Goal: Task Accomplishment & Management: Manage account settings

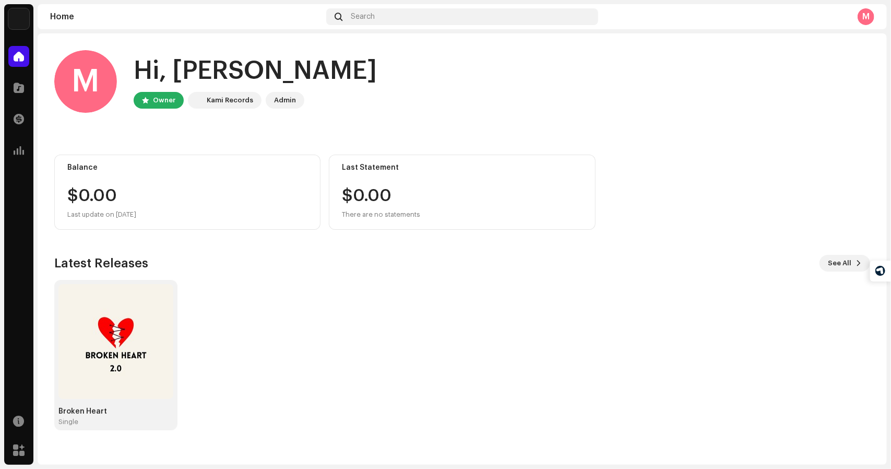
click at [230, 100] on div "Kami Records" at bounding box center [230, 100] width 46 height 13
click at [124, 363] on img at bounding box center [115, 341] width 115 height 115
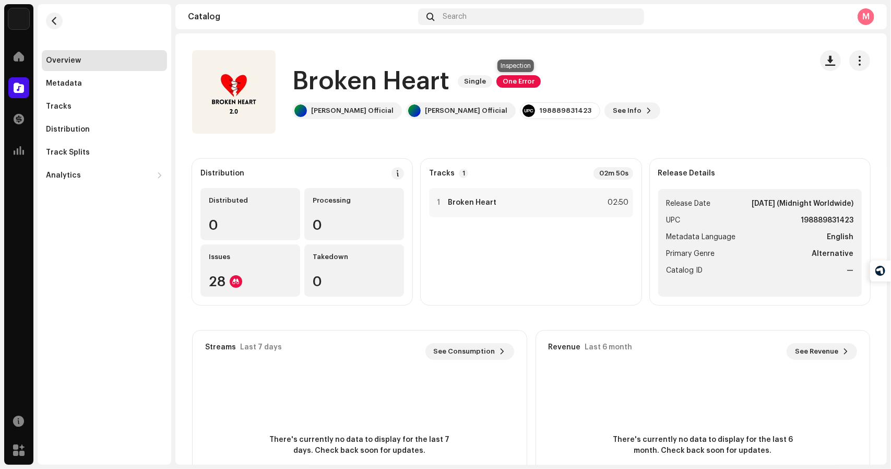
click at [512, 77] on span "One Error" at bounding box center [518, 81] width 44 height 13
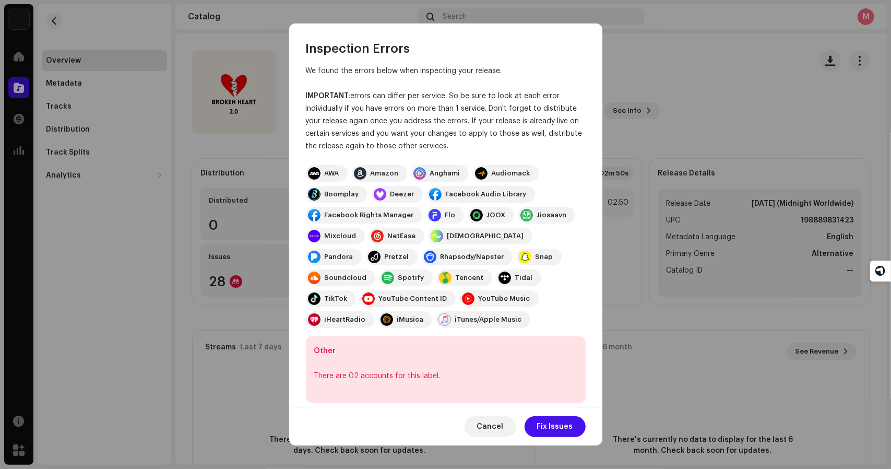
scroll to position [21, 0]
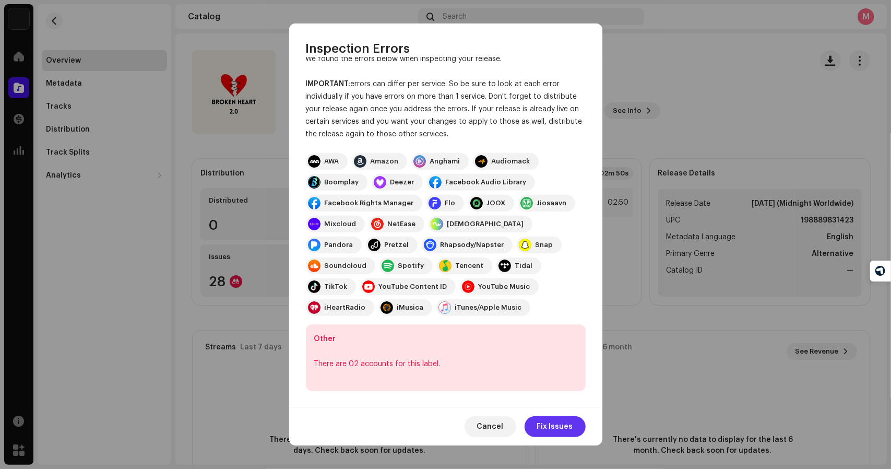
click at [561, 425] on span "Fix Issues" at bounding box center [555, 426] width 36 height 21
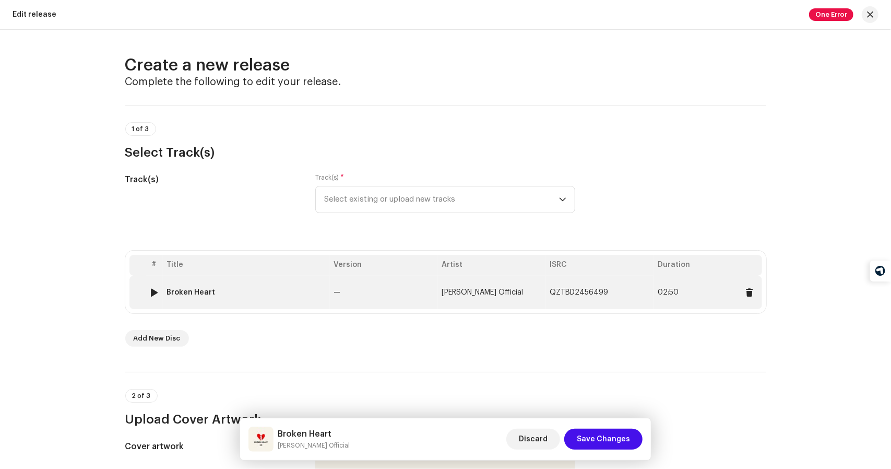
click at [185, 280] on td "Broken Heart" at bounding box center [246, 291] width 167 height 33
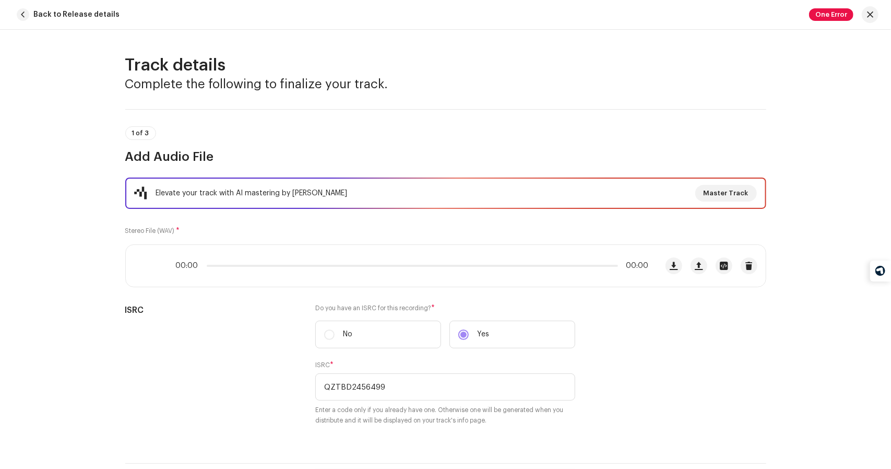
scroll to position [500, 0]
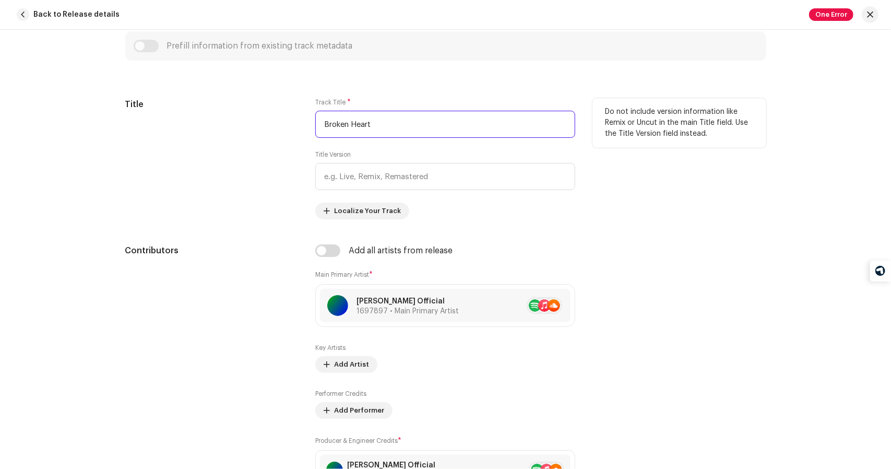
click at [377, 119] on input "Broken Heart" at bounding box center [445, 124] width 260 height 27
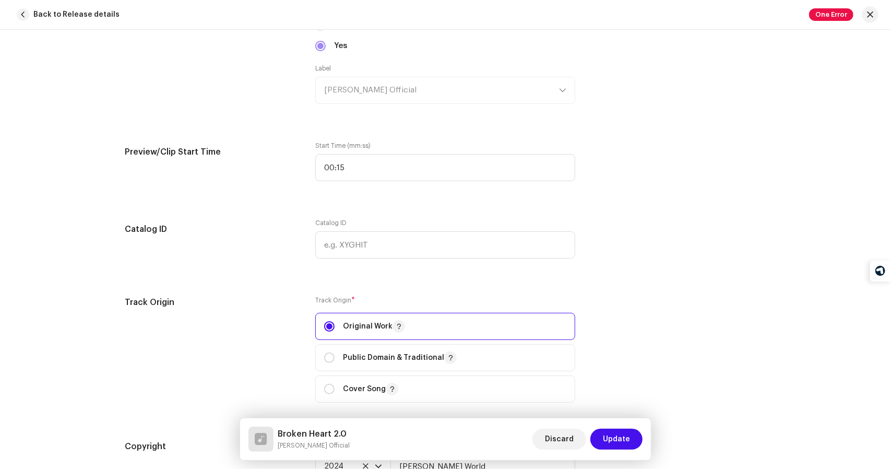
scroll to position [1022, 0]
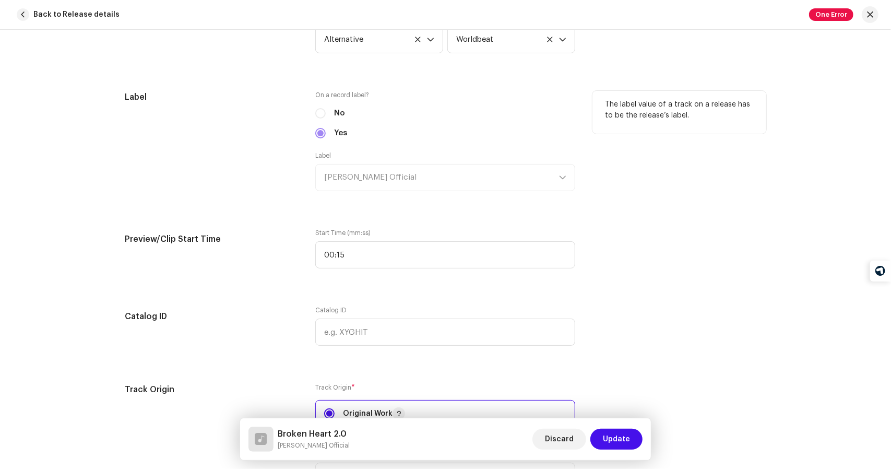
type input "Broken Heart 2.0"
click at [409, 177] on div "Label [PERSON_NAME] Official" at bounding box center [445, 171] width 260 height 40
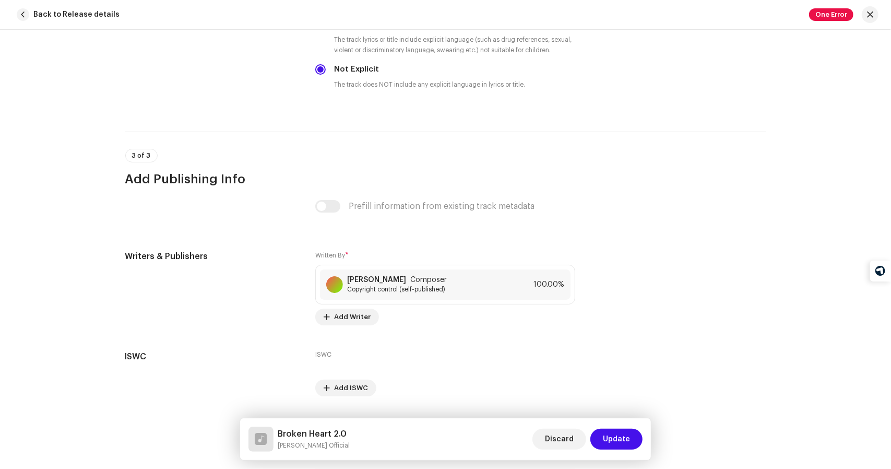
scroll to position [1929, 0]
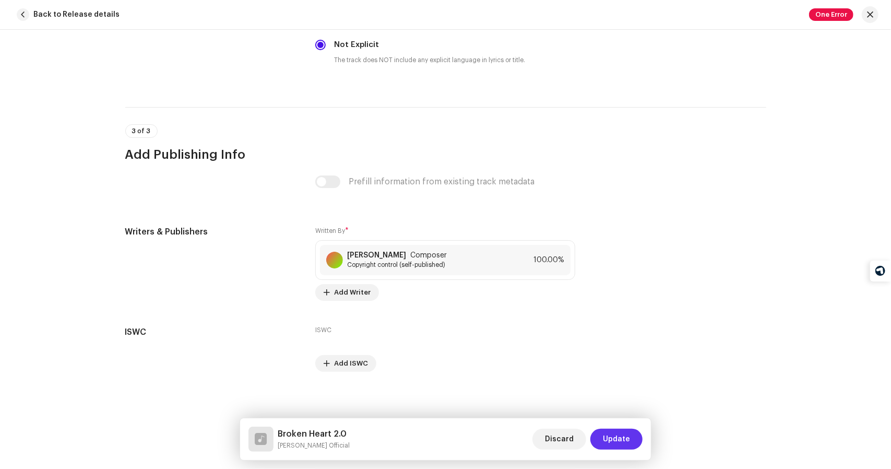
click at [615, 443] on span "Update" at bounding box center [616, 438] width 27 height 21
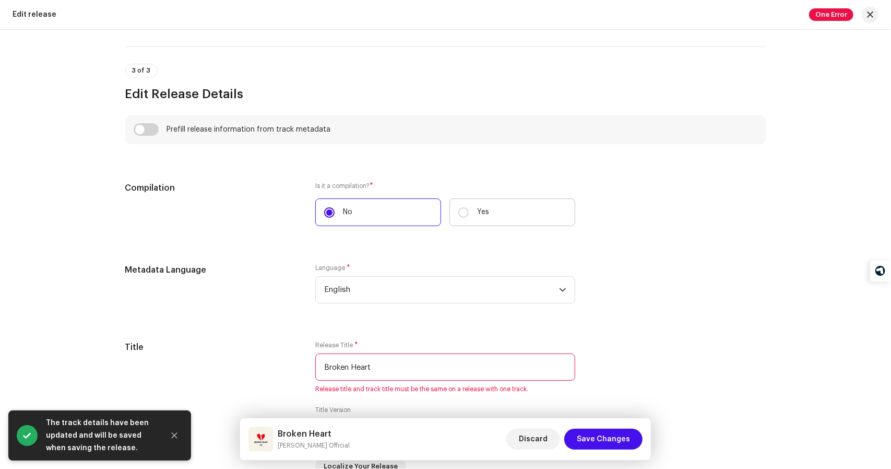
scroll to position [730, 0]
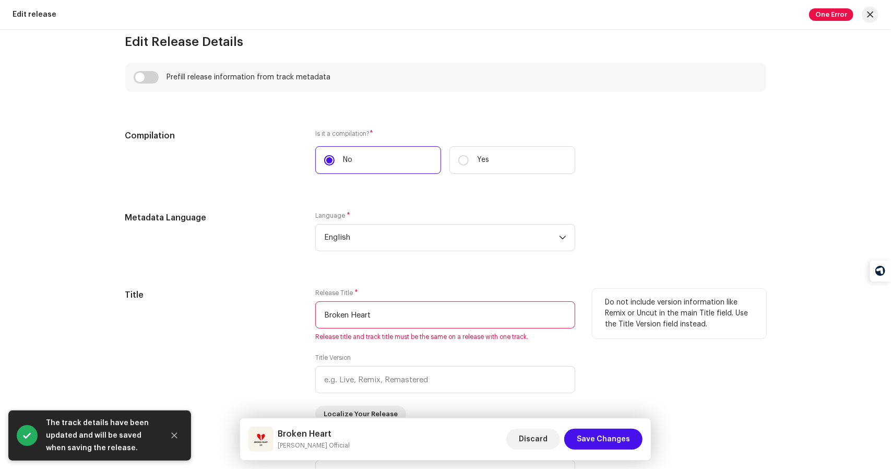
click at [458, 311] on input "Broken Heart" at bounding box center [445, 314] width 260 height 27
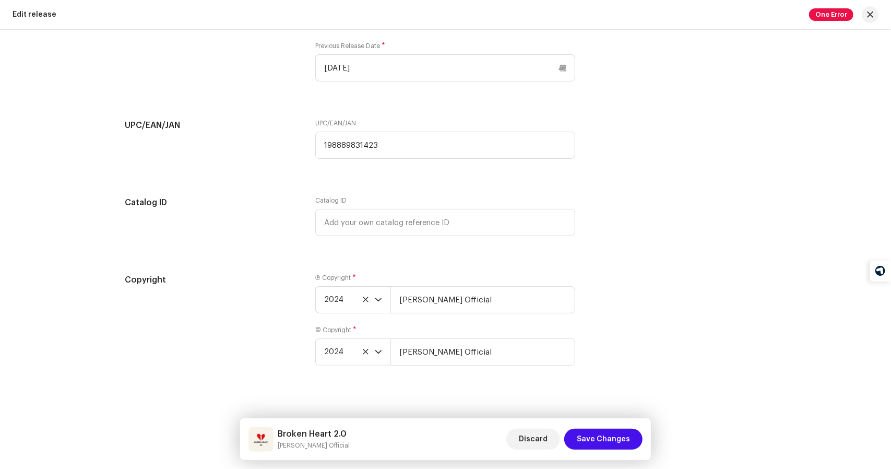
scroll to position [1832, 0]
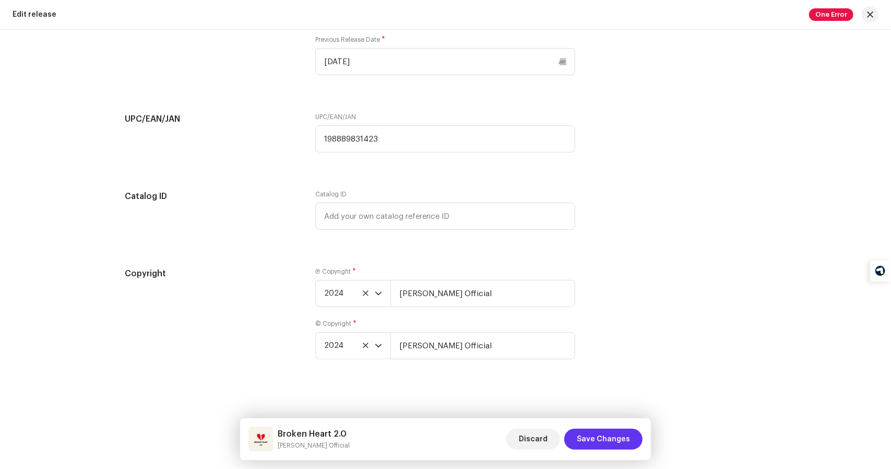
type input "Broken Heart 2.0"
click at [614, 435] on span "Save Changes" at bounding box center [602, 438] width 53 height 21
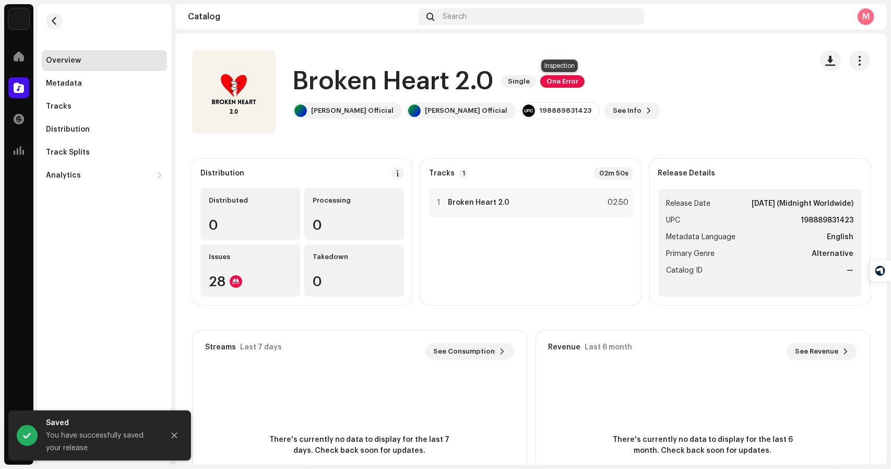
click at [556, 84] on span "One Error" at bounding box center [562, 81] width 44 height 13
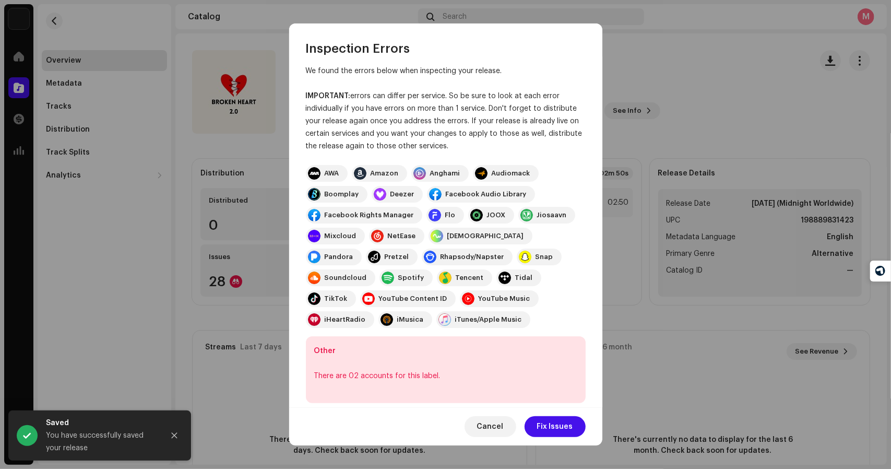
scroll to position [21, 0]
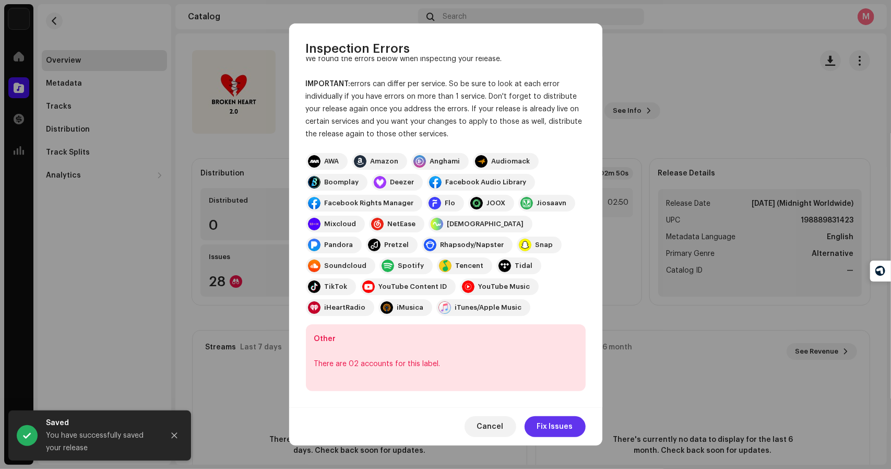
click at [552, 423] on span "Fix Issues" at bounding box center [555, 426] width 36 height 21
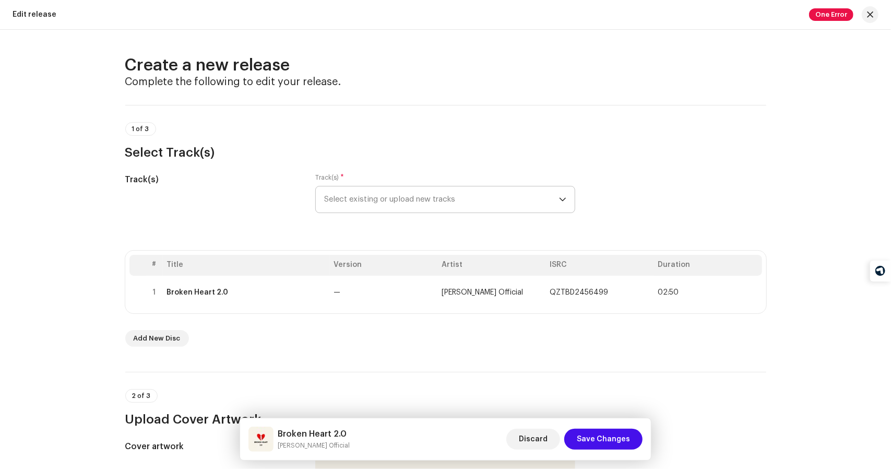
click at [415, 191] on span "Select existing or upload new tracks" at bounding box center [441, 199] width 235 height 26
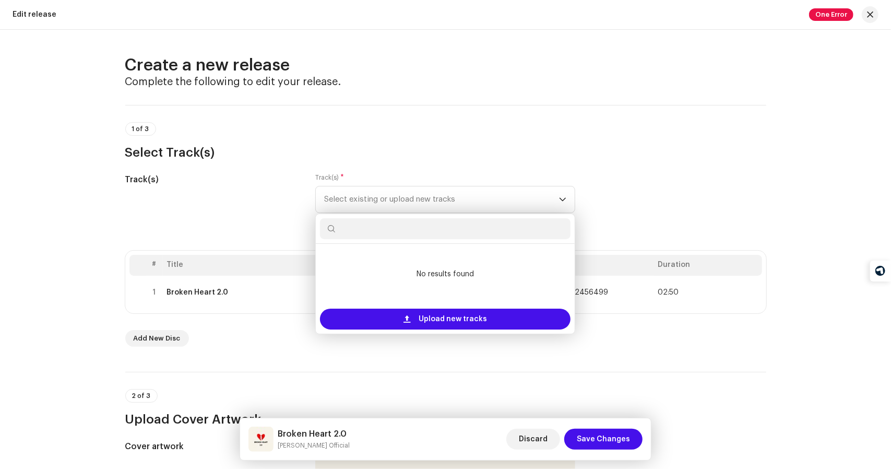
click at [256, 200] on div "Track(s)" at bounding box center [212, 199] width 174 height 52
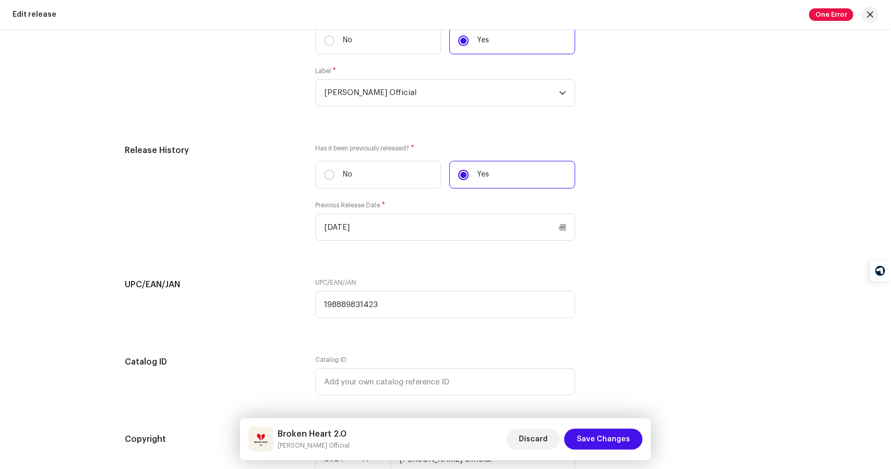
scroll to position [1669, 0]
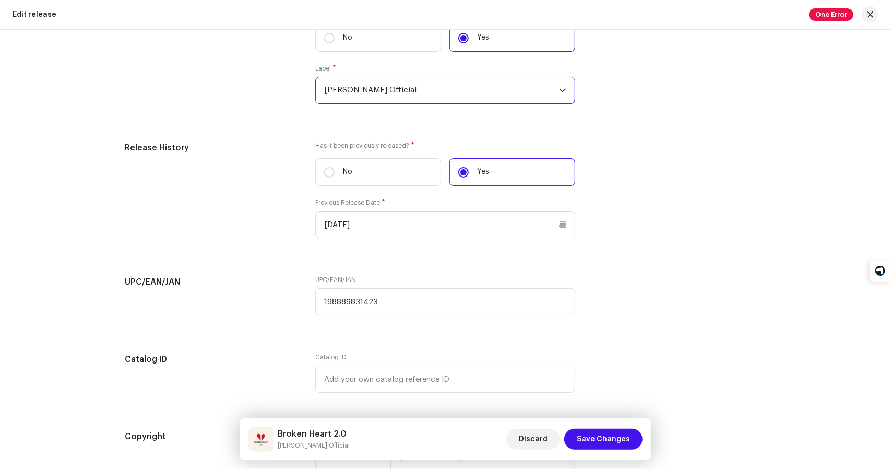
click at [500, 91] on span "[PERSON_NAME] Official" at bounding box center [441, 90] width 235 height 26
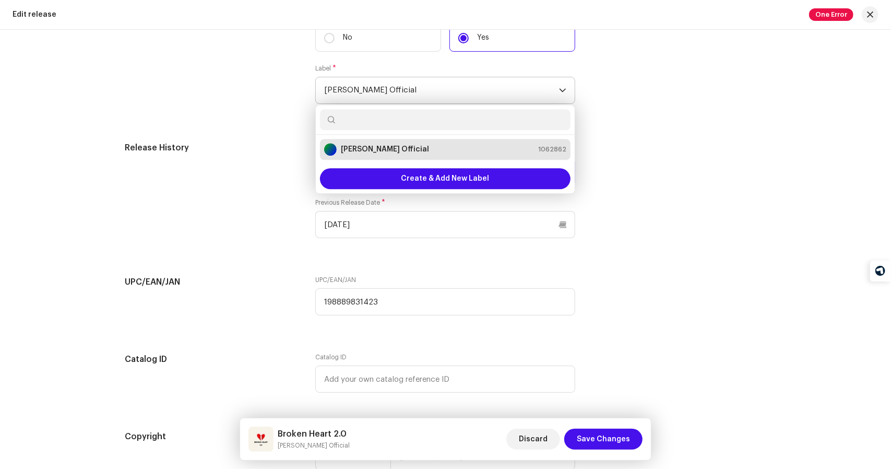
click at [487, 116] on input "text" at bounding box center [445, 119] width 250 height 21
click at [460, 150] on div "[PERSON_NAME] Official 1062862" at bounding box center [445, 149] width 242 height 13
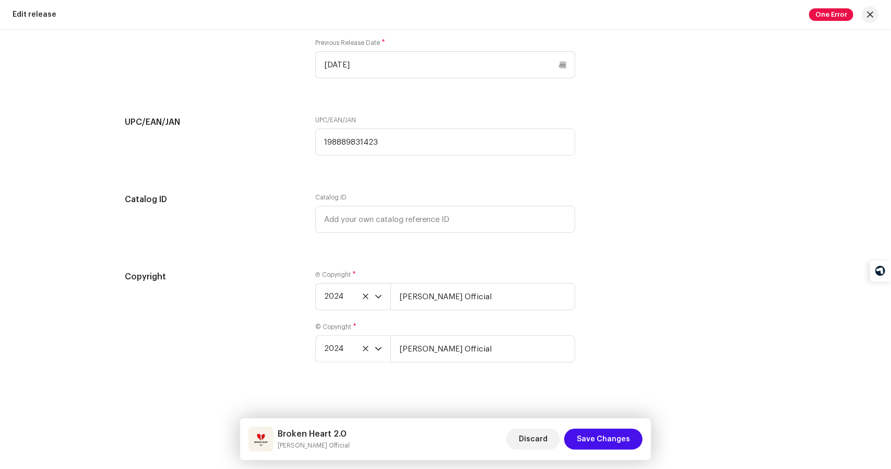
scroll to position [1832, 0]
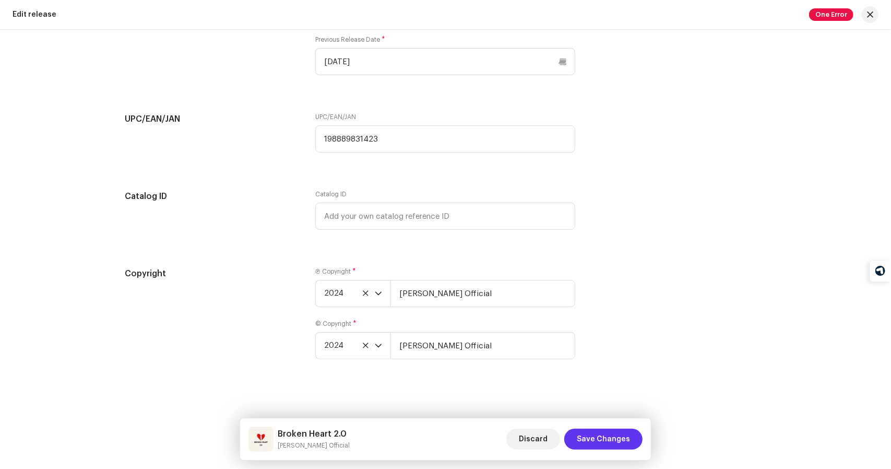
click at [590, 436] on span "Save Changes" at bounding box center [602, 438] width 53 height 21
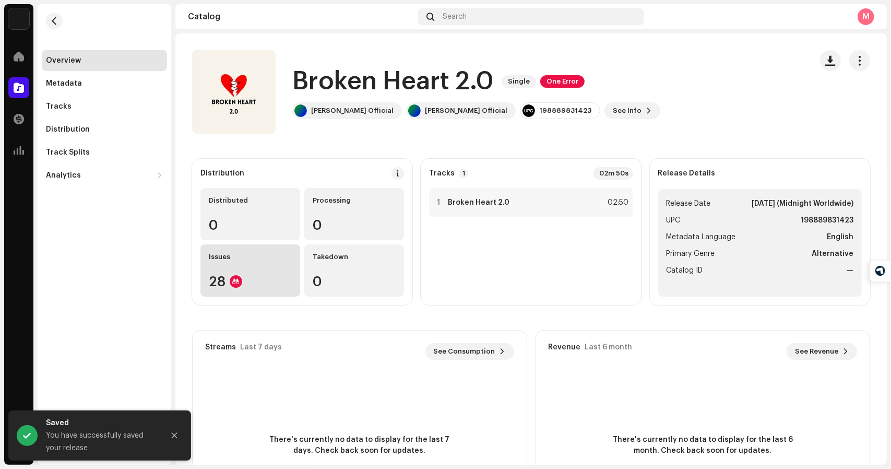
click at [246, 278] on div "28" at bounding box center [250, 281] width 83 height 14
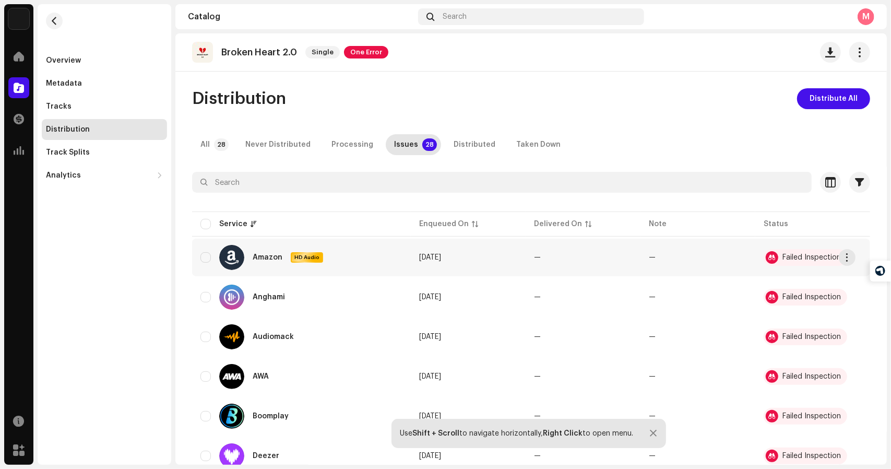
click at [804, 252] on div "Failed Inspection" at bounding box center [804, 257] width 83 height 17
click at [842, 255] on button "button" at bounding box center [846, 257] width 17 height 17
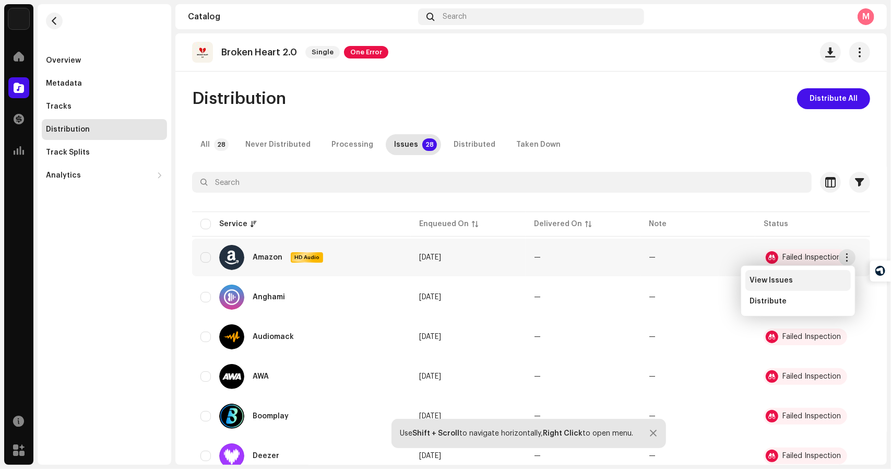
click at [773, 274] on div "View Issues" at bounding box center [797, 280] width 105 height 21
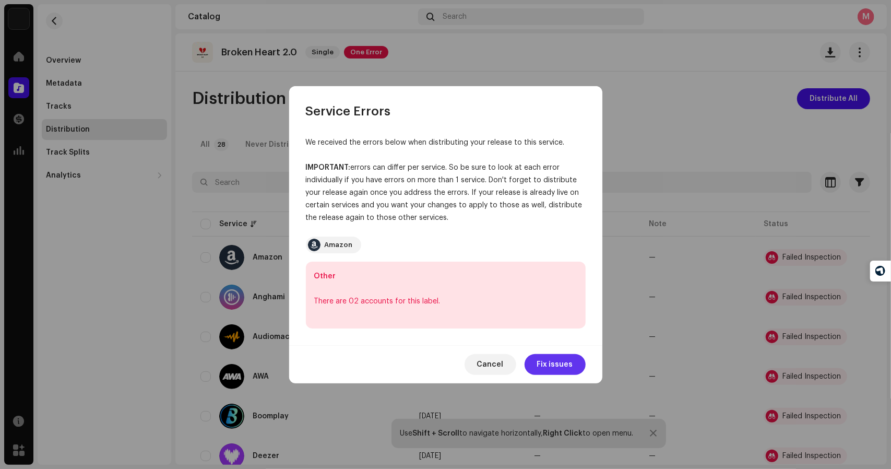
click at [556, 365] on span "Fix issues" at bounding box center [555, 364] width 36 height 21
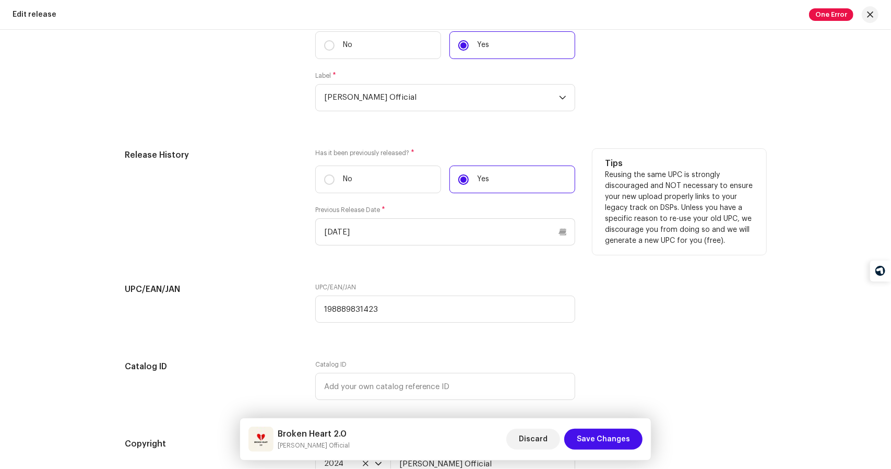
scroll to position [1669, 0]
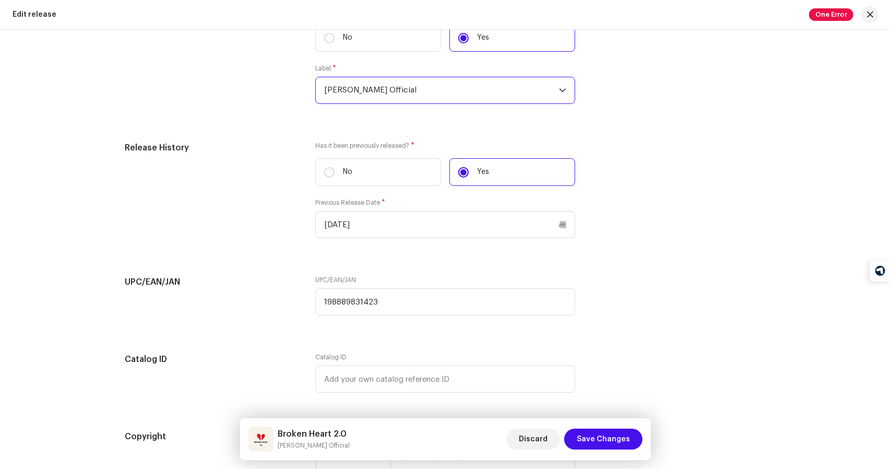
click at [506, 90] on span "[PERSON_NAME] Official" at bounding box center [441, 90] width 235 height 26
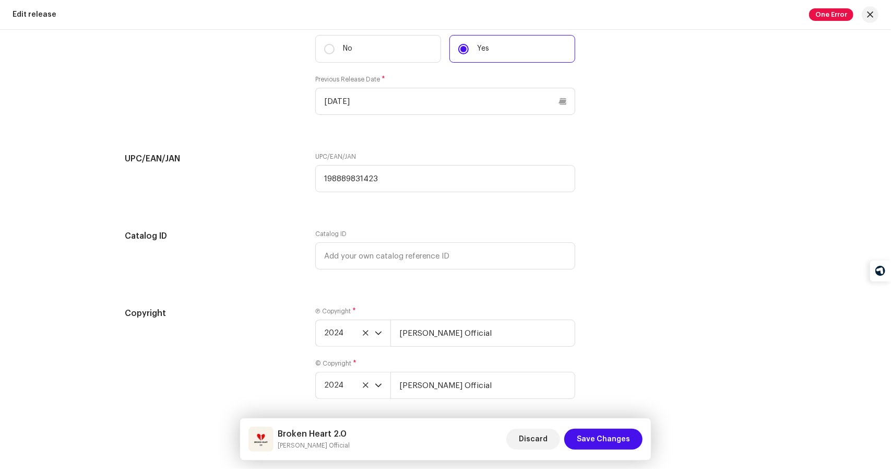
scroll to position [1832, 0]
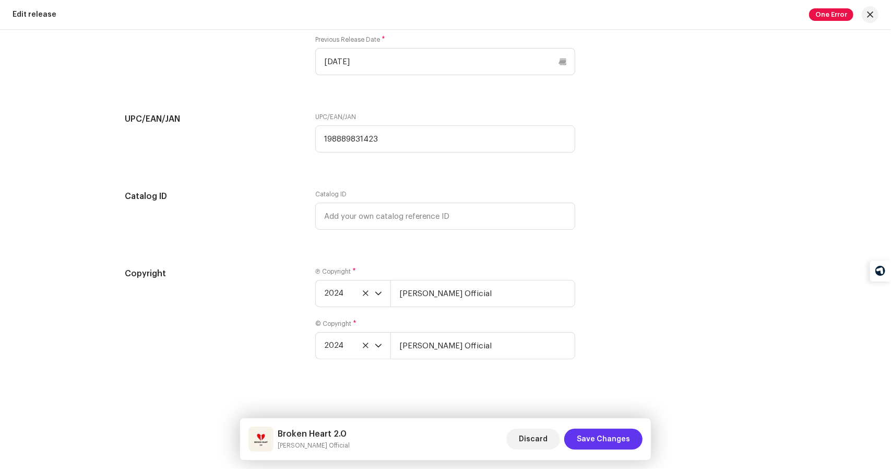
click at [611, 437] on span "Save Changes" at bounding box center [602, 438] width 53 height 21
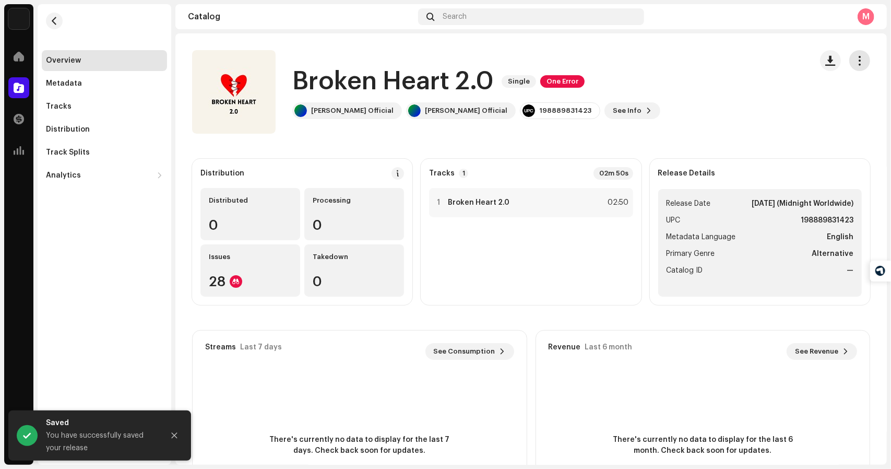
click at [857, 63] on span "button" at bounding box center [860, 60] width 10 height 8
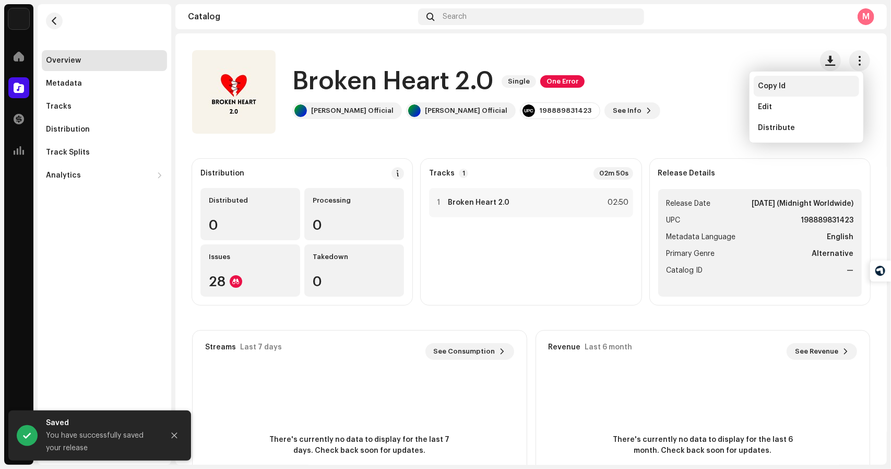
click at [788, 85] on div "Copy Id" at bounding box center [806, 86] width 97 height 8
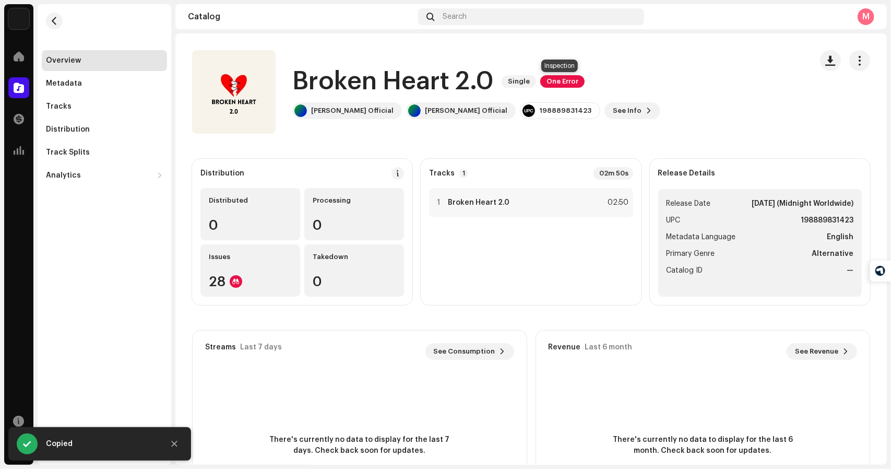
click at [562, 83] on span "One Error" at bounding box center [562, 81] width 44 height 13
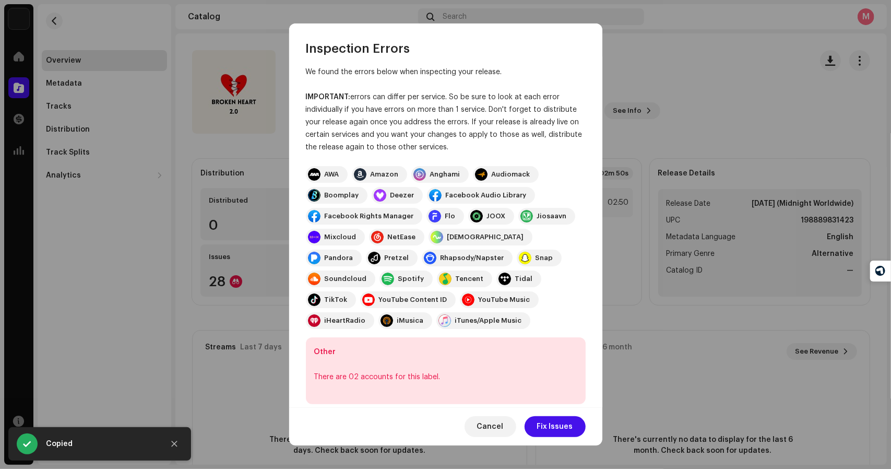
scroll to position [21, 0]
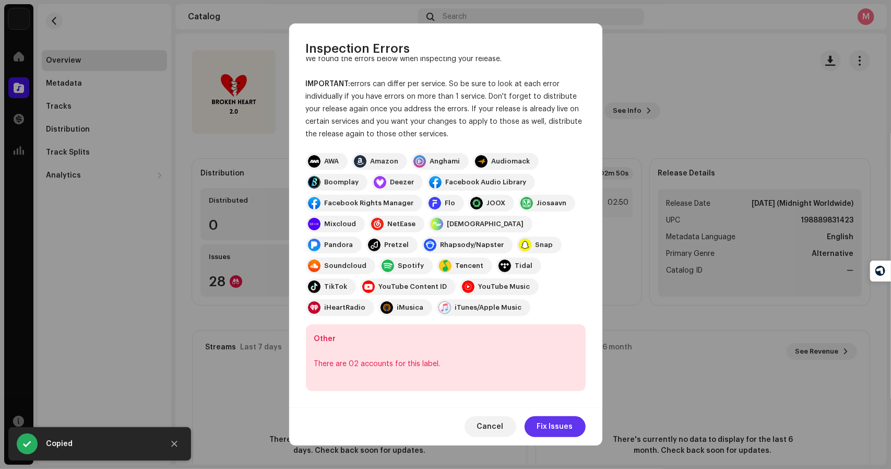
click at [560, 424] on span "Fix Issues" at bounding box center [555, 426] width 36 height 21
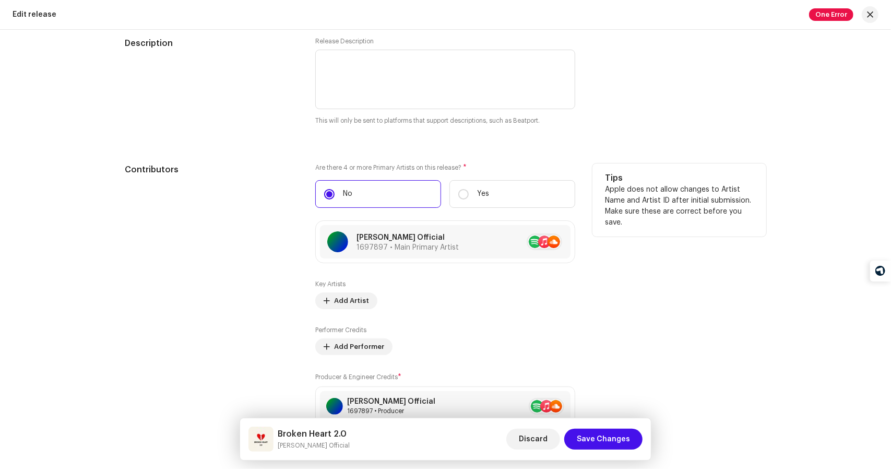
scroll to position [1096, 0]
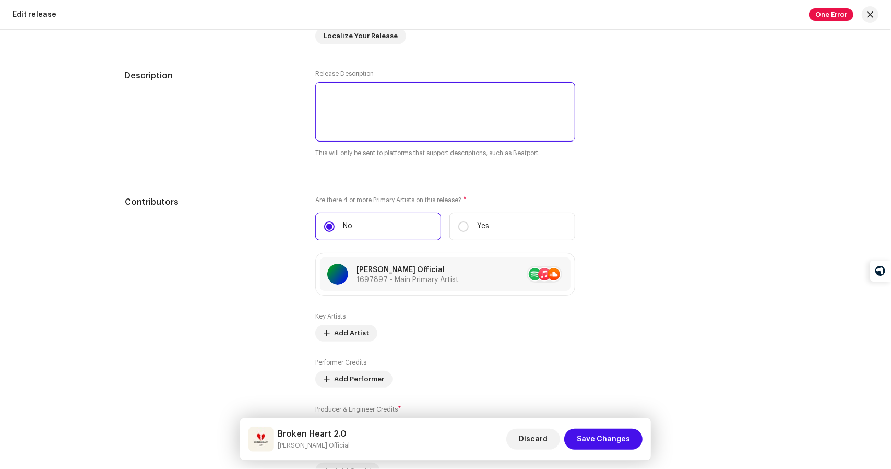
click at [427, 106] on textarea at bounding box center [445, 111] width 260 height 59
type textarea "Issue is re"
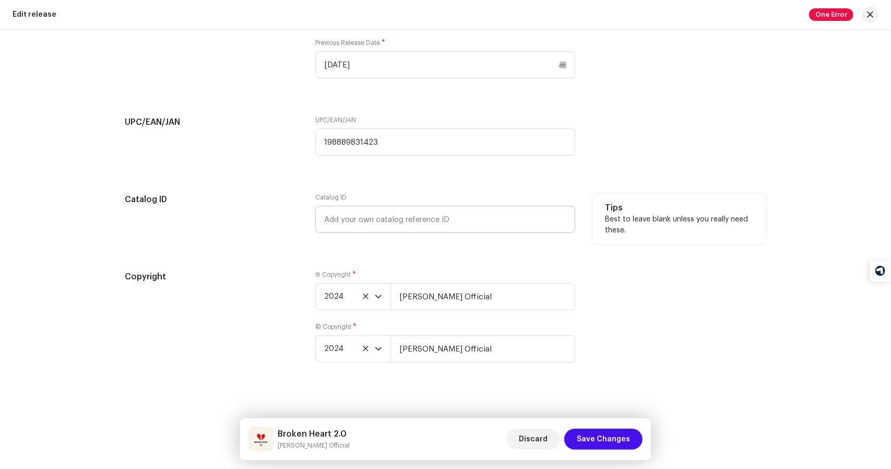
scroll to position [1832, 0]
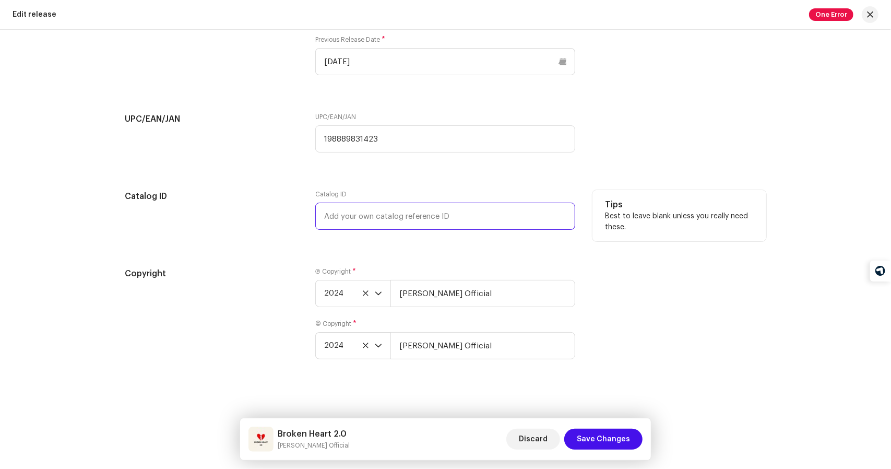
click at [470, 211] on input "text" at bounding box center [445, 215] width 260 height 27
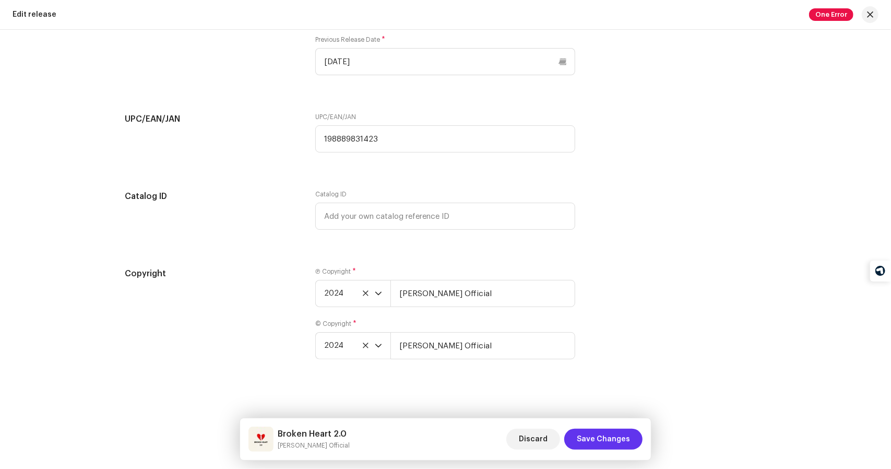
click at [590, 439] on span "Save Changes" at bounding box center [602, 438] width 53 height 21
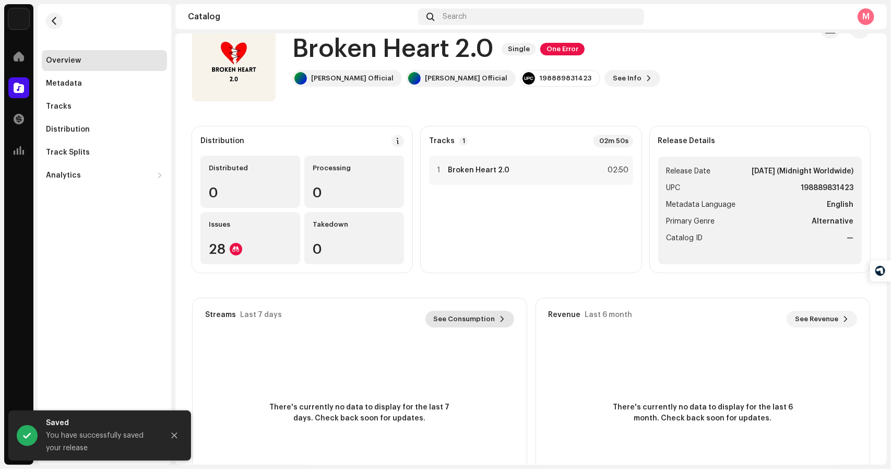
scroll to position [91, 0]
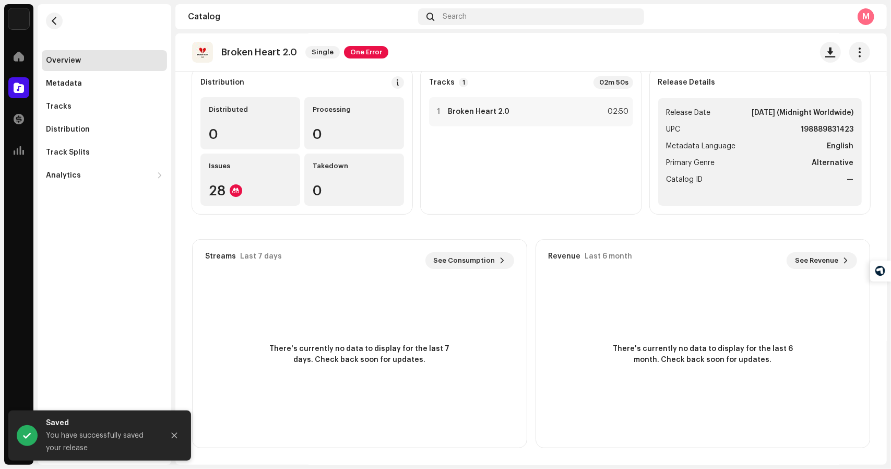
click at [866, 51] on div "Broken Heart 2.0 Single One Error" at bounding box center [530, 52] width 711 height 38
click at [855, 55] on span "button" at bounding box center [860, 52] width 10 height 8
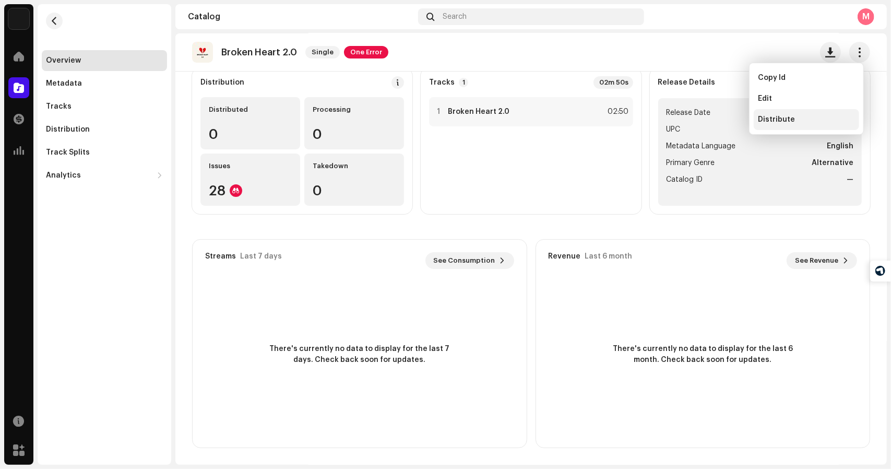
click at [780, 117] on span "Distribute" at bounding box center [776, 119] width 37 height 8
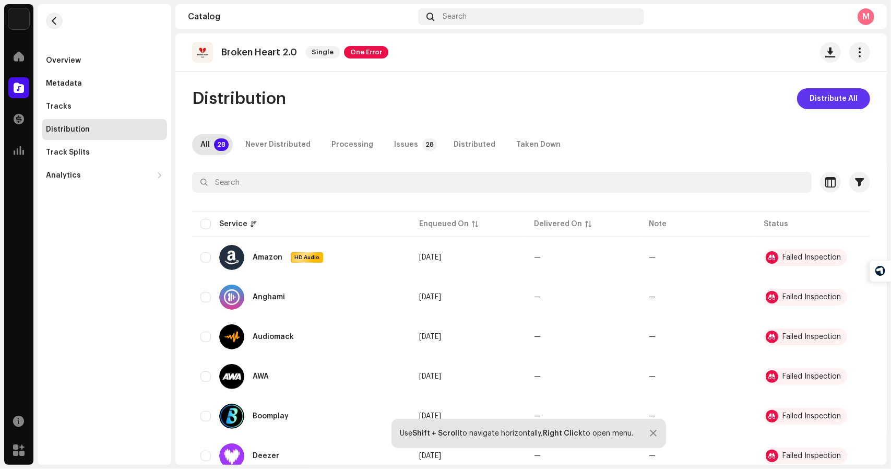
click at [828, 104] on span "Distribute All" at bounding box center [833, 98] width 48 height 21
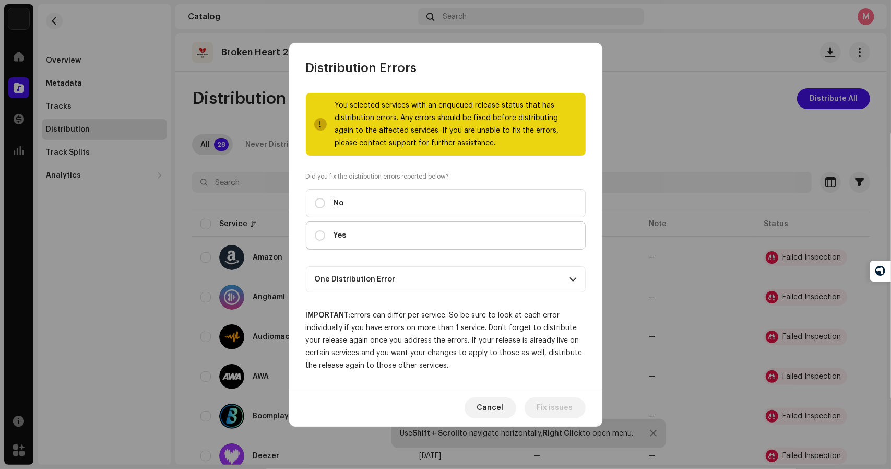
click at [328, 235] on div "Yes" at bounding box center [331, 235] width 32 height 11
click at [325, 235] on input "Yes" at bounding box center [320, 235] width 10 height 10
radio input "true"
click at [511, 270] on p-accordion-header "One Distribution Error" at bounding box center [446, 279] width 280 height 26
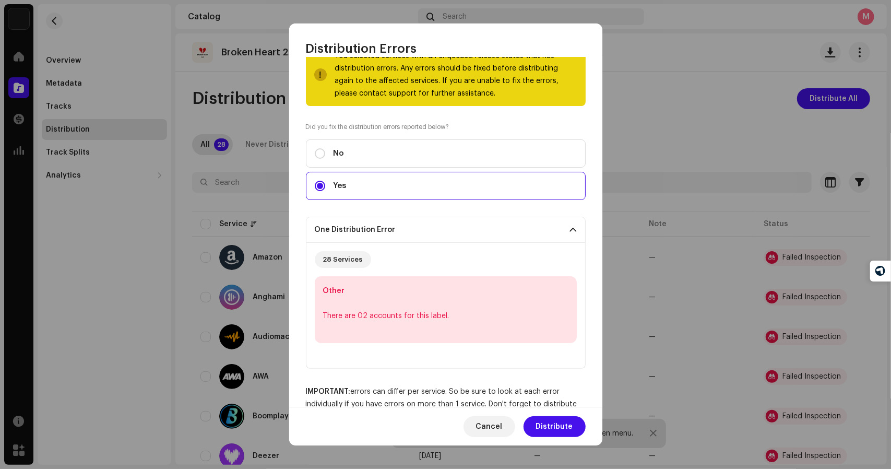
scroll to position [86, 0]
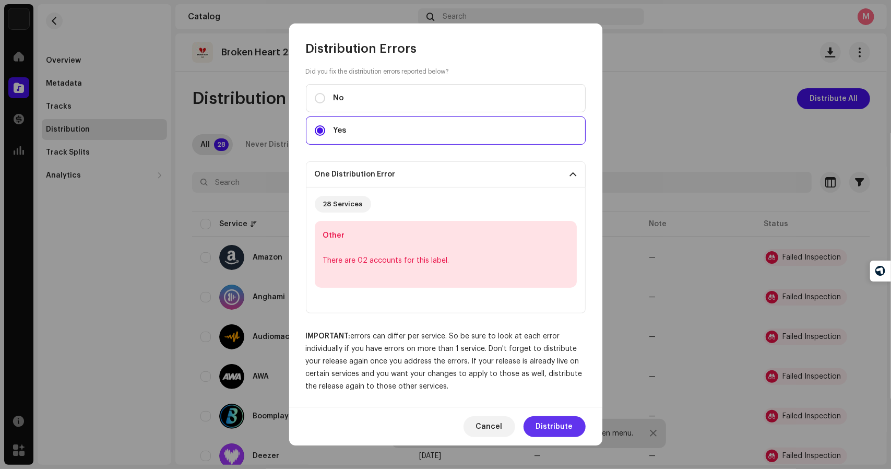
click at [563, 425] on span "Distribute" at bounding box center [554, 426] width 37 height 21
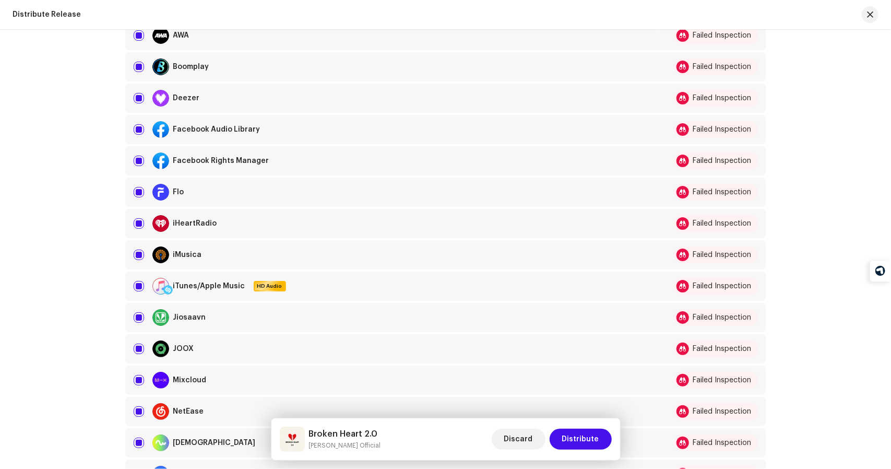
scroll to position [417, 0]
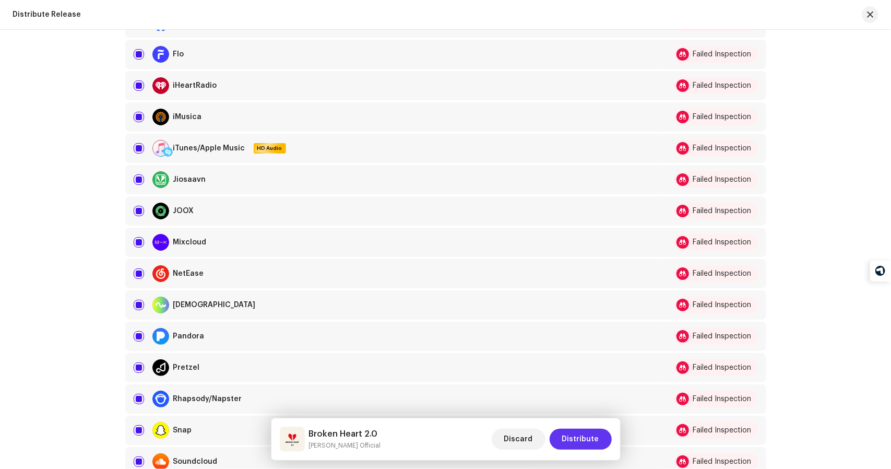
click at [576, 438] on span "Distribute" at bounding box center [580, 438] width 37 height 21
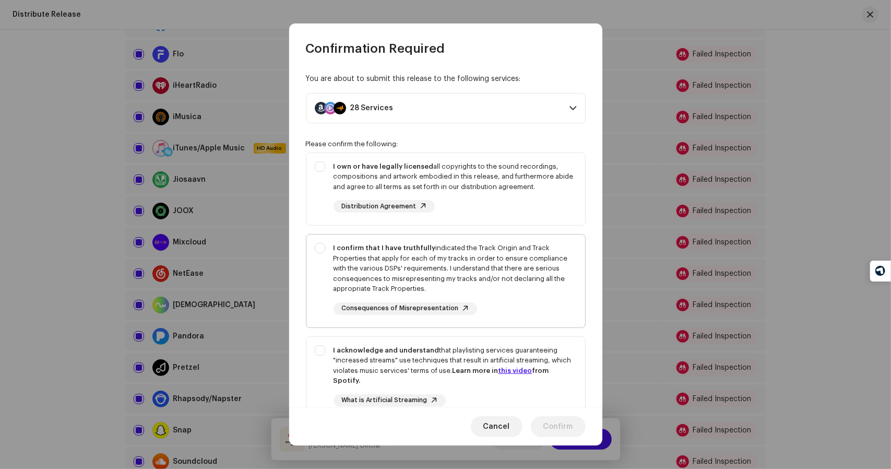
click at [329, 258] on div "I confirm that I have truthfully indicated the Track Origin and Track Propertie…" at bounding box center [445, 278] width 279 height 89
checkbox input "true"
click at [320, 181] on div "I own or have legally licensed all copyrights to the sound recordings, composit…" at bounding box center [445, 187] width 279 height 68
checkbox input "true"
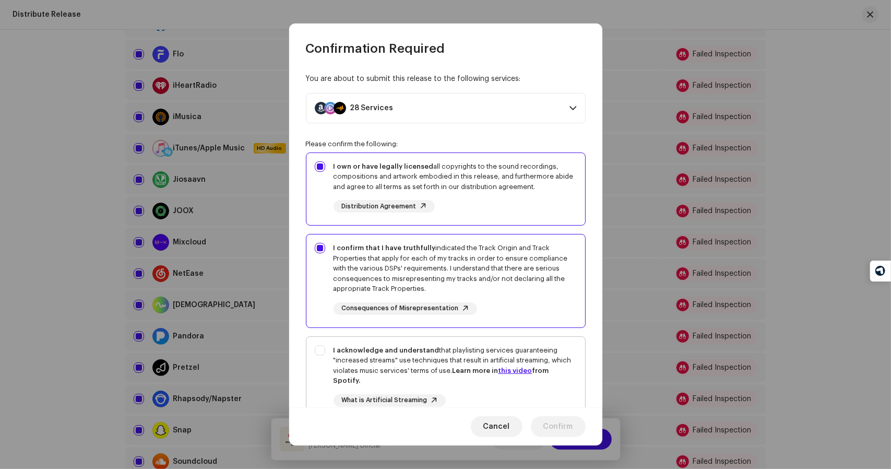
click at [322, 355] on div "I acknowledge and understand that playlisting services guaranteeing "increased …" at bounding box center [445, 384] width 279 height 95
checkbox input "true"
click at [571, 431] on span "Confirm" at bounding box center [558, 426] width 30 height 21
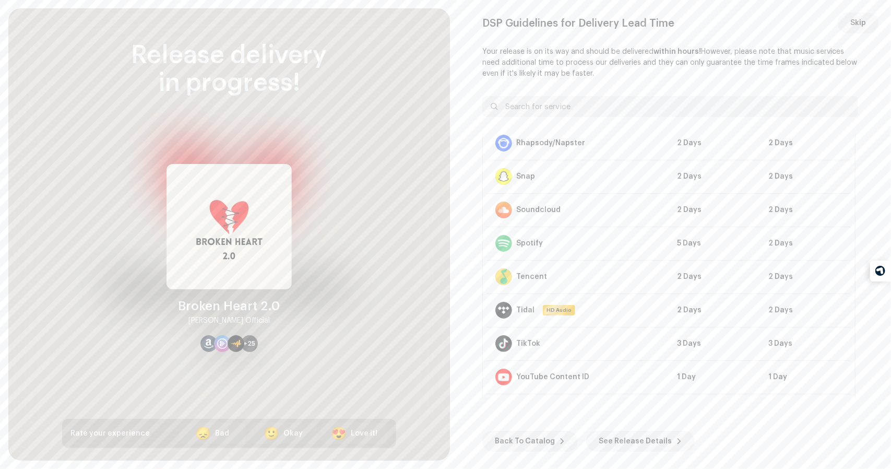
scroll to position [701, 0]
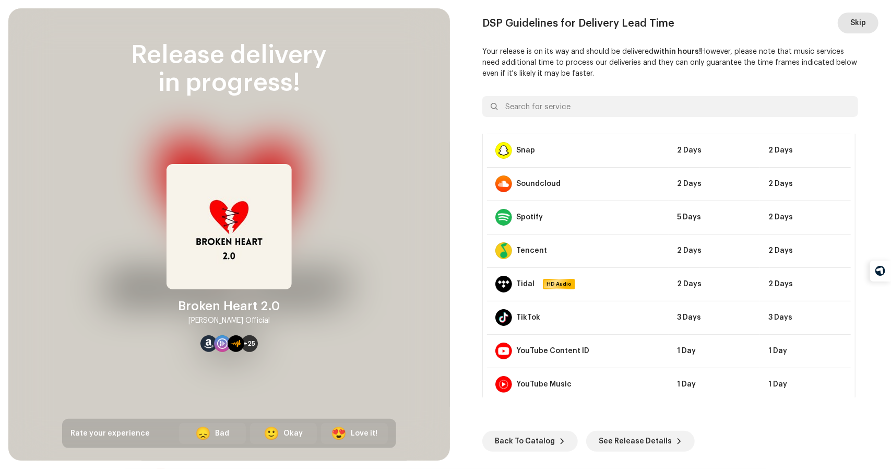
click at [849, 24] on button "Skip" at bounding box center [857, 23] width 41 height 21
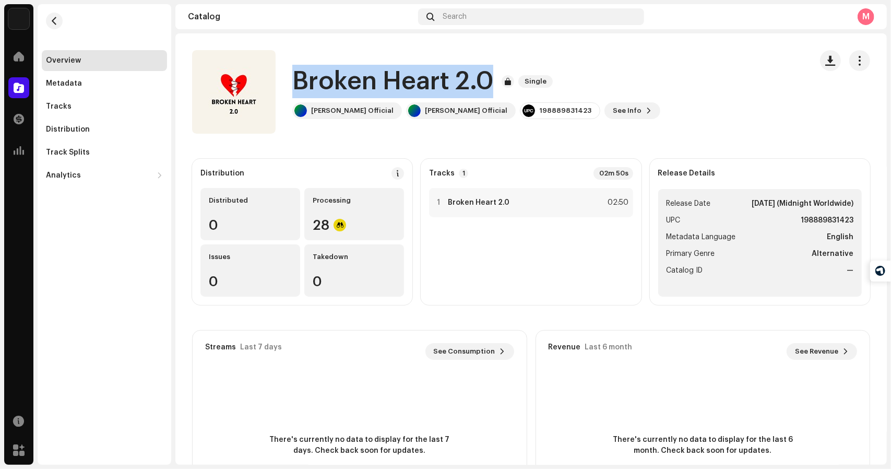
drag, startPoint x: 298, startPoint y: 80, endPoint x: 488, endPoint y: 69, distance: 190.2
click at [488, 69] on h1 "Broken Heart 2.0" at bounding box center [392, 81] width 201 height 33
copy h1 "Broken Heart 2.0"
